Goal: Entertainment & Leisure: Browse casually

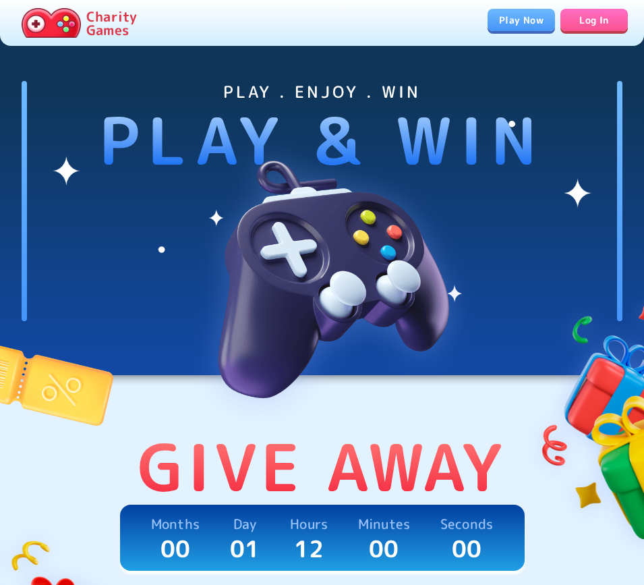
click at [540, 17] on link "Play Now" at bounding box center [521, 20] width 67 height 22
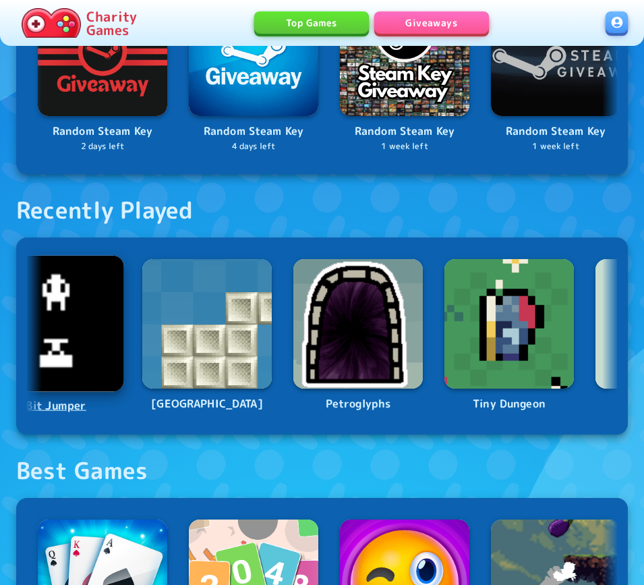
scroll to position [0, 204]
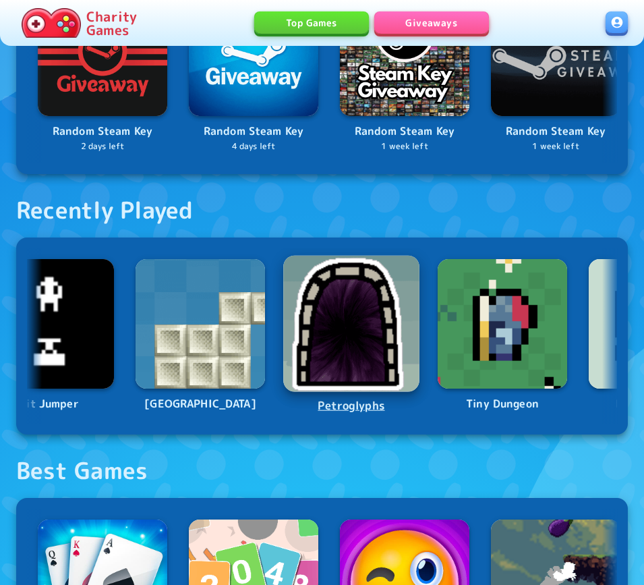
click at [334, 315] on img at bounding box center [351, 324] width 136 height 136
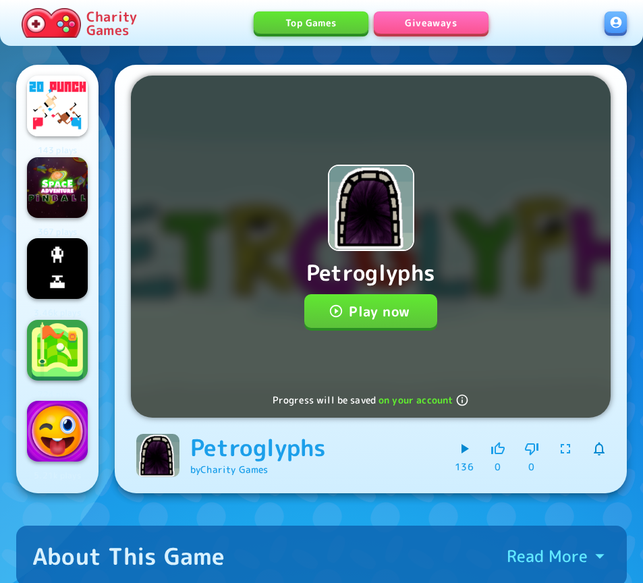
click at [353, 309] on button "Play now" at bounding box center [370, 311] width 133 height 34
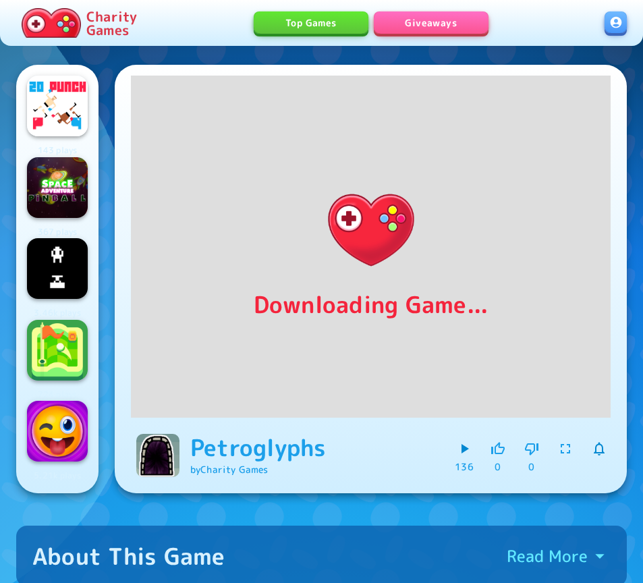
click at [278, 555] on div "About This Game Read More" at bounding box center [321, 555] width 578 height 28
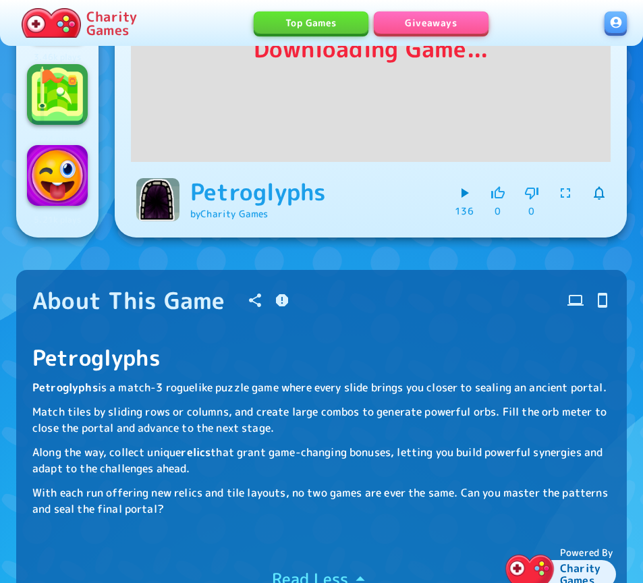
scroll to position [258, 0]
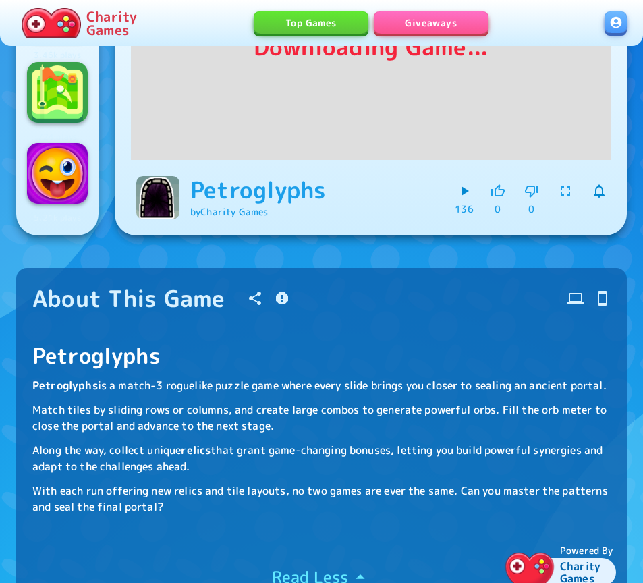
click at [328, 295] on div "About This Game" at bounding box center [321, 298] width 578 height 28
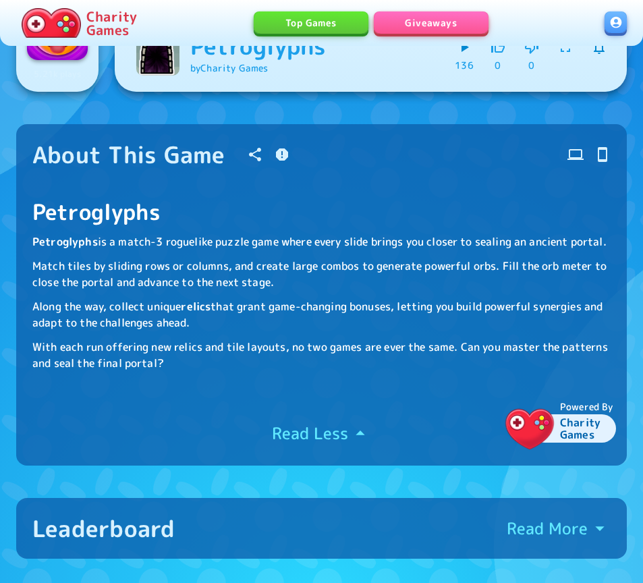
scroll to position [529, 0]
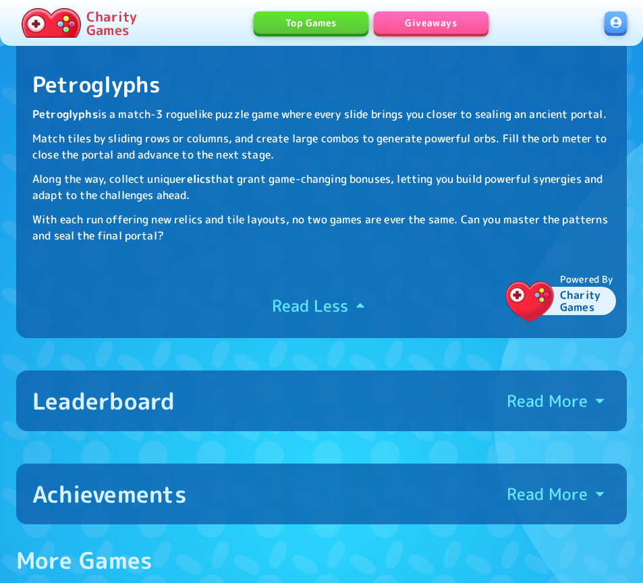
click at [324, 313] on p "Read Less" at bounding box center [310, 306] width 76 height 22
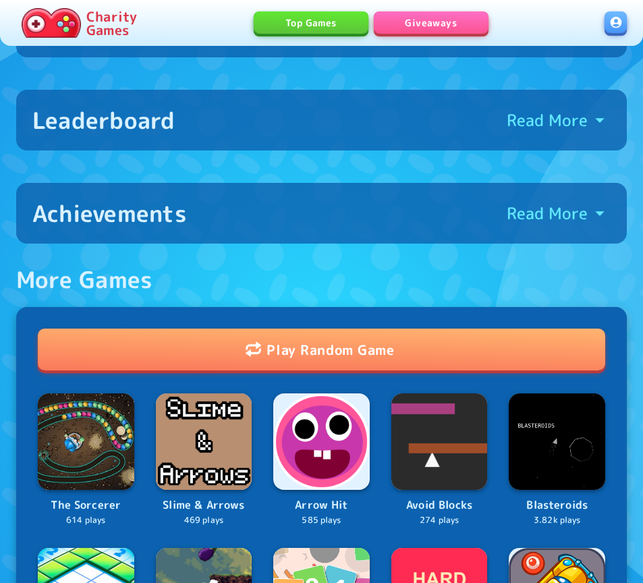
click at [266, 138] on button "Leaderboard Read More" at bounding box center [321, 120] width 610 height 61
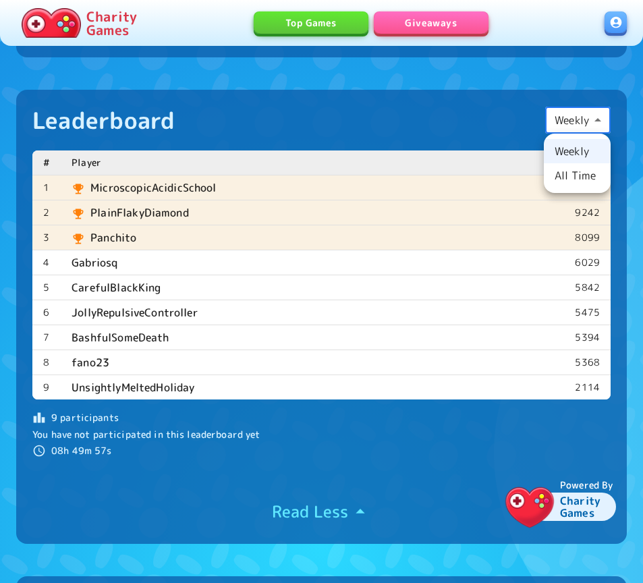
click at [574, 119] on body "Charity Games Top Games Giveaways 143 plays 367 plays 3.46k plays 724 plays 5.2…" at bounding box center [321, 545] width 643 height 2149
click at [577, 172] on li "All Time" at bounding box center [576, 175] width 67 height 24
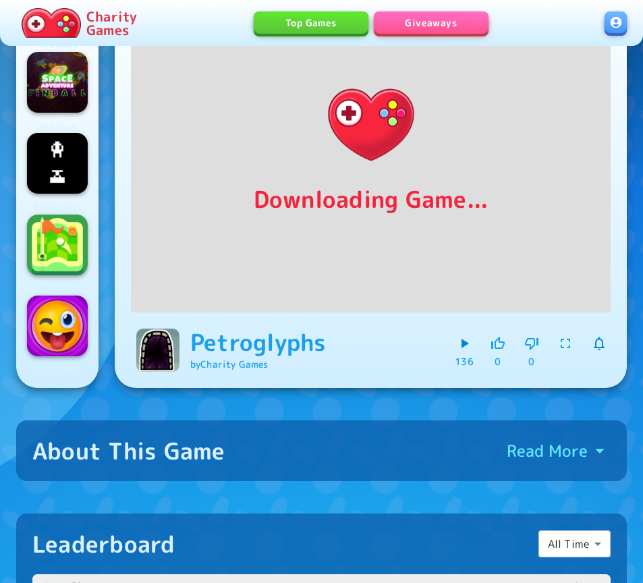
scroll to position [0, 0]
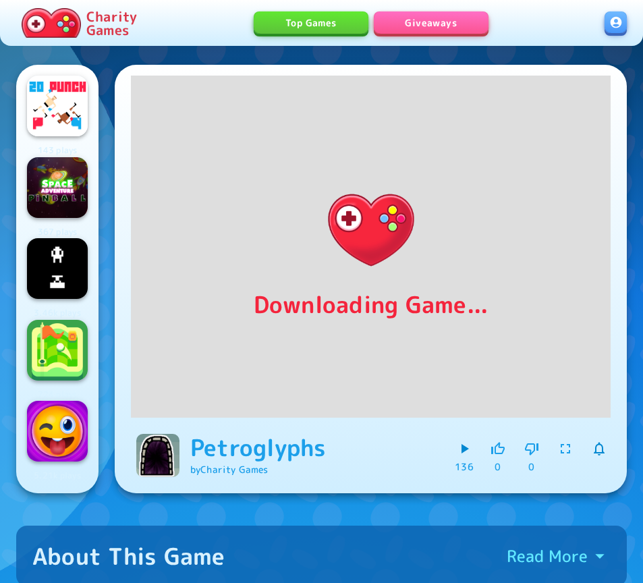
click at [98, 36] on p "Charity Games" at bounding box center [111, 22] width 51 height 27
